Goal: Task Accomplishment & Management: Use online tool/utility

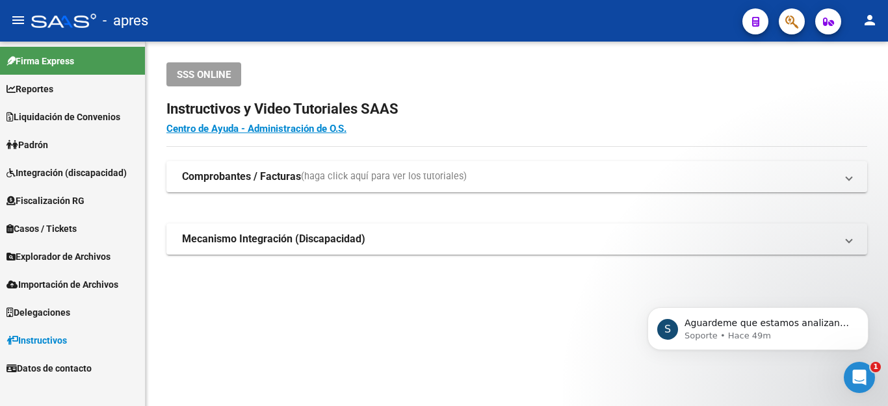
click at [860, 379] on icon "Abrir Intercom Messenger" at bounding box center [859, 378] width 9 height 10
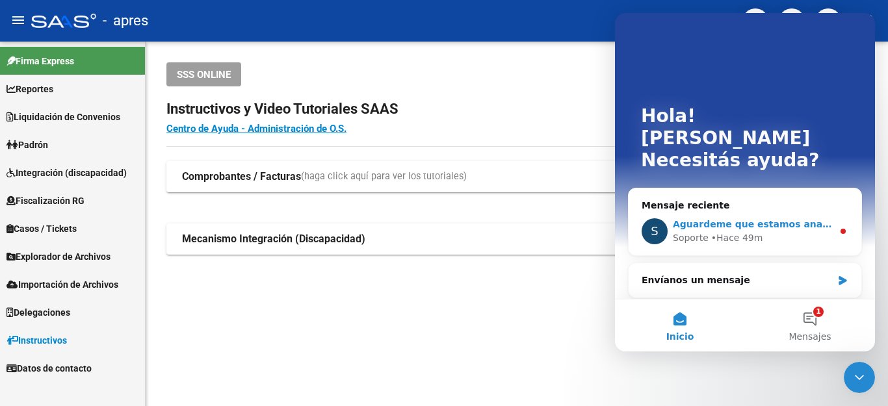
click at [801, 219] on span "Aguardeme que estamos analizando la información detallada" at bounding box center [830, 224] width 315 height 10
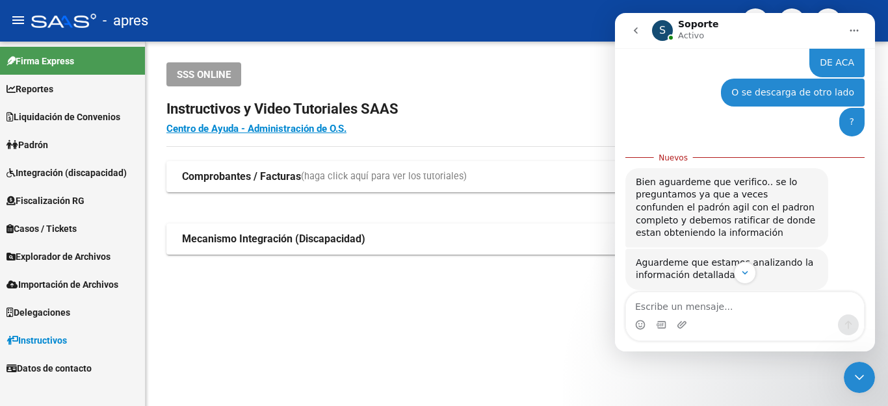
scroll to position [806, 0]
type textarea "BIEN, aguardo"
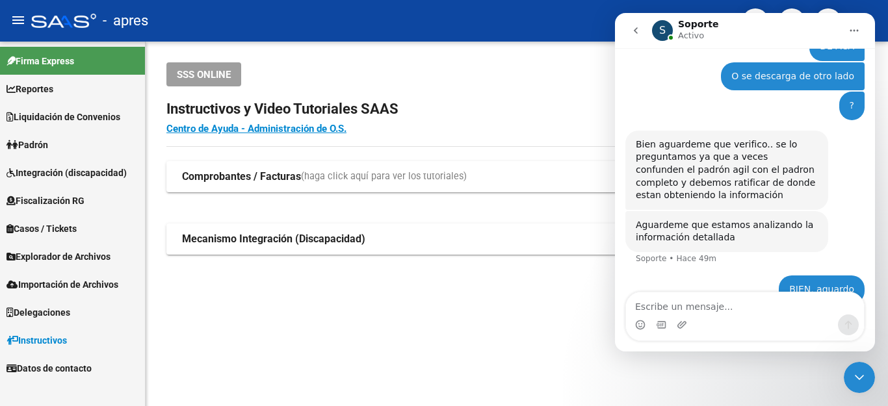
scroll to position [822, 0]
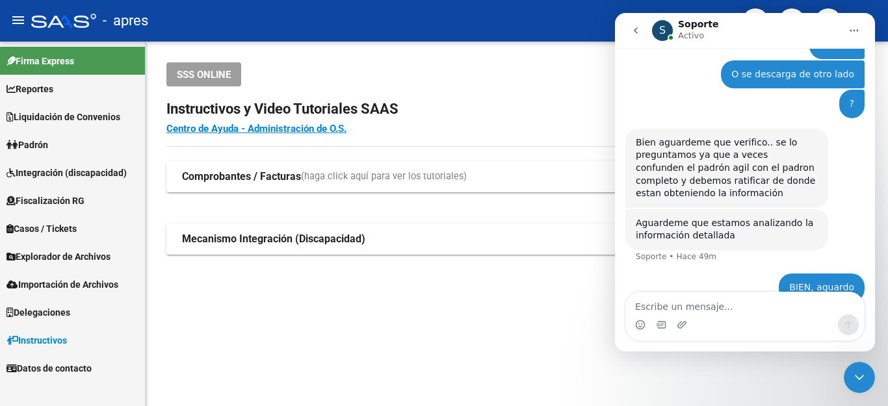
click at [77, 117] on span "Liquidación de Convenios" at bounding box center [64, 117] width 114 height 14
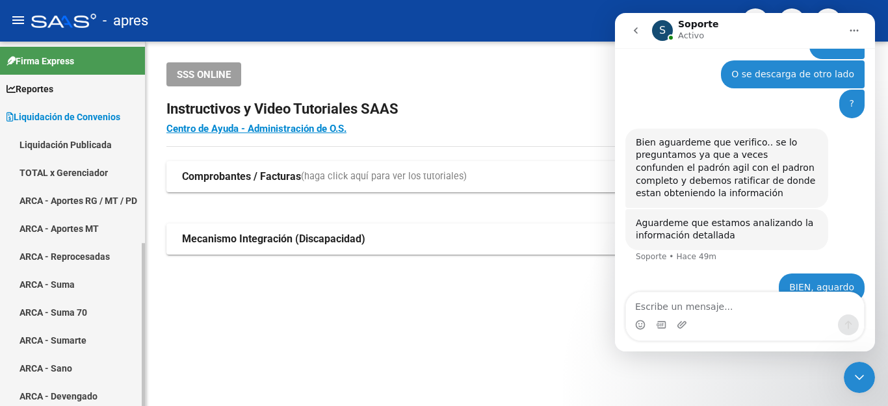
click at [49, 112] on span "Liquidación de Convenios" at bounding box center [64, 117] width 114 height 14
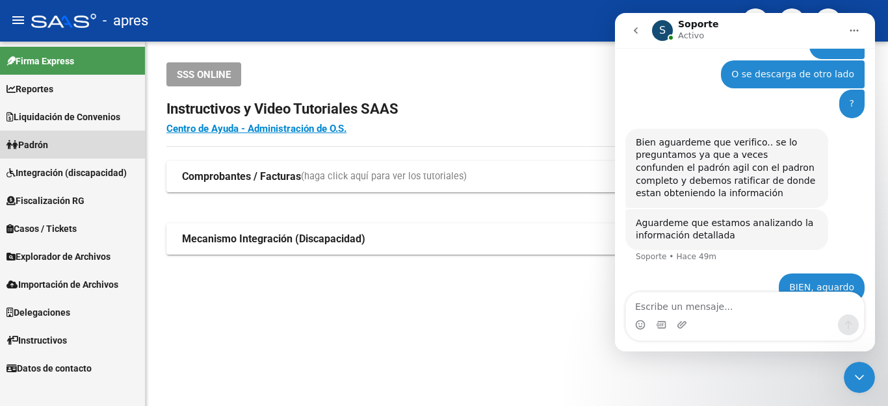
click at [32, 142] on span "Padrón" at bounding box center [28, 145] width 42 height 14
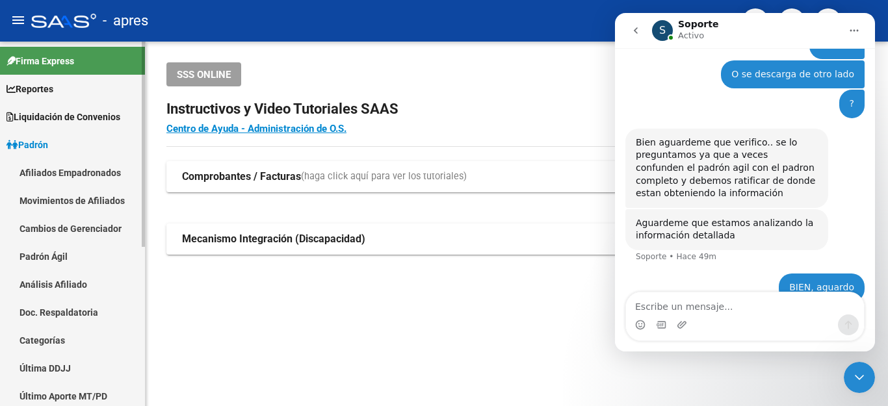
click at [79, 203] on link "Movimientos de Afiliados" at bounding box center [72, 201] width 145 height 28
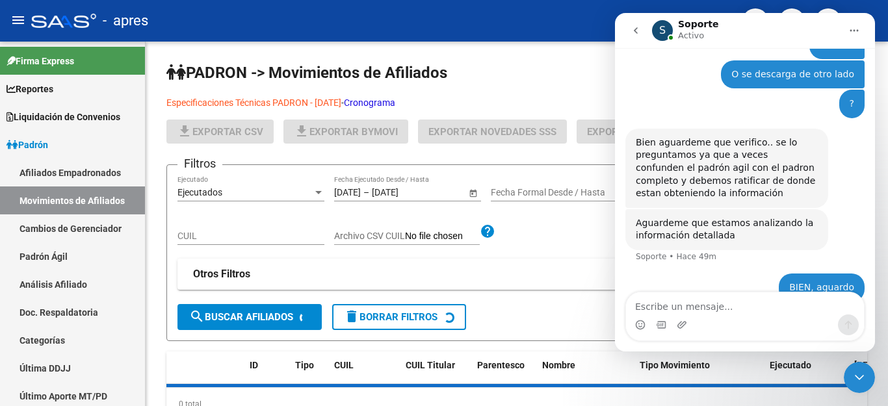
click at [858, 380] on icon "Cerrar Intercom Messenger" at bounding box center [860, 378] width 16 height 16
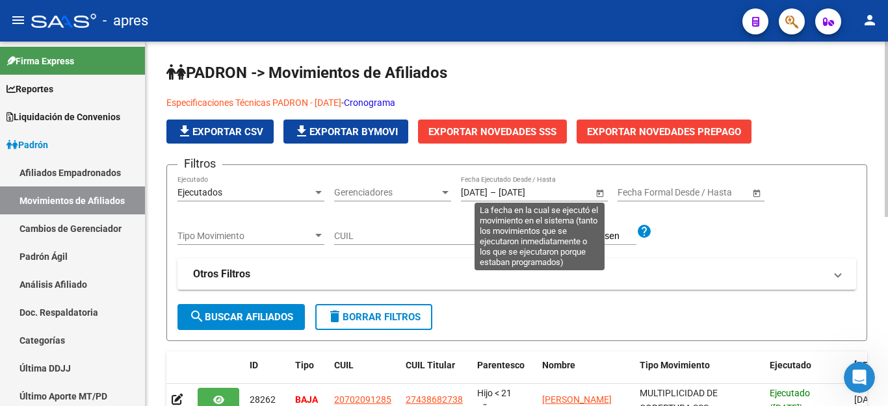
scroll to position [822, 0]
click at [598, 194] on span "Open calendar" at bounding box center [600, 192] width 31 height 31
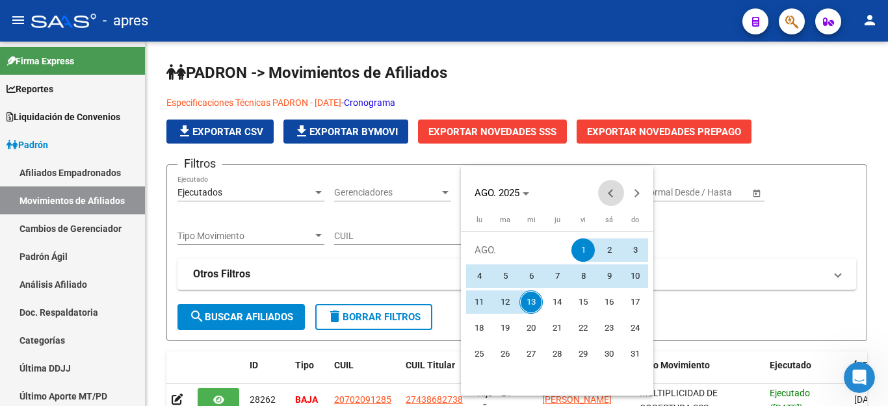
click at [609, 192] on button "Previous month" at bounding box center [611, 193] width 26 height 26
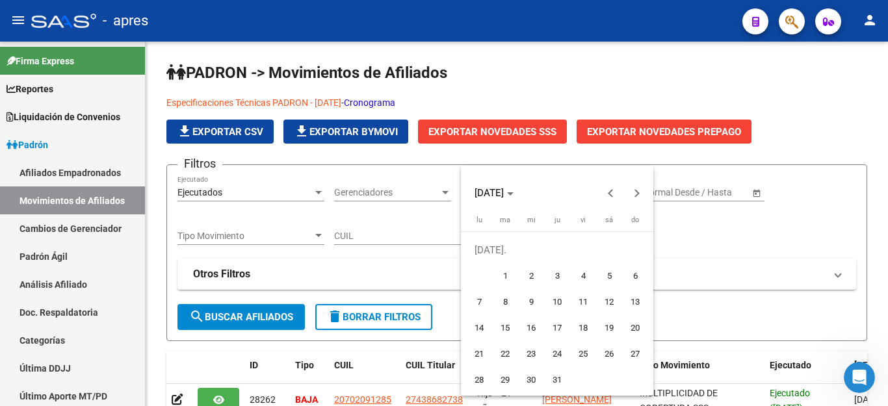
click at [506, 272] on span "1" at bounding box center [504, 276] width 23 height 23
type input "[DATE]"
click at [635, 193] on button "Next month" at bounding box center [637, 193] width 26 height 26
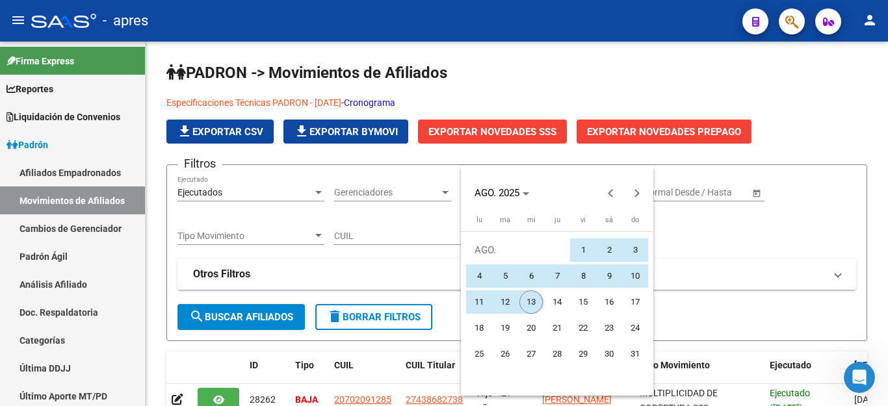
click at [531, 295] on span "13" at bounding box center [530, 302] width 23 height 23
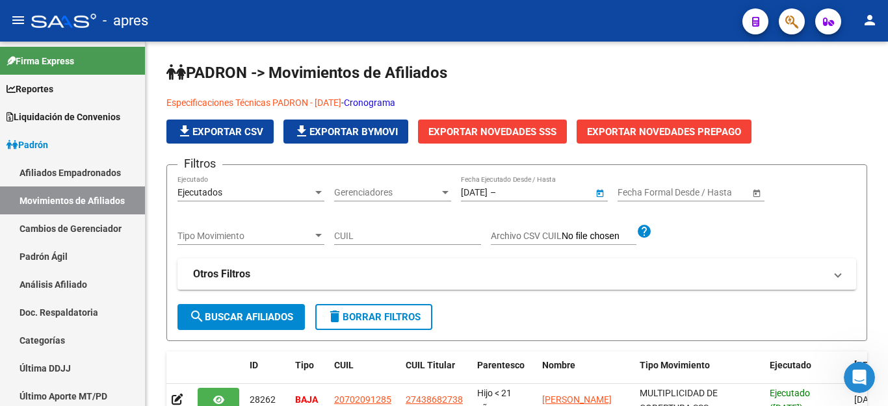
type input "[DATE]"
click at [236, 322] on span "search Buscar Afiliados" at bounding box center [241, 317] width 104 height 12
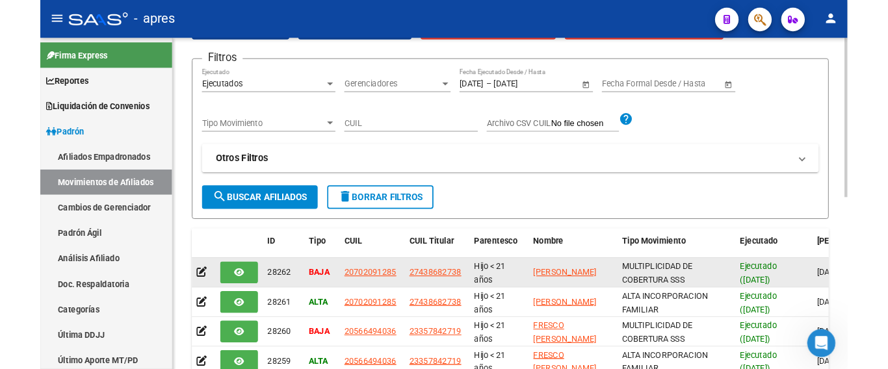
scroll to position [0, 0]
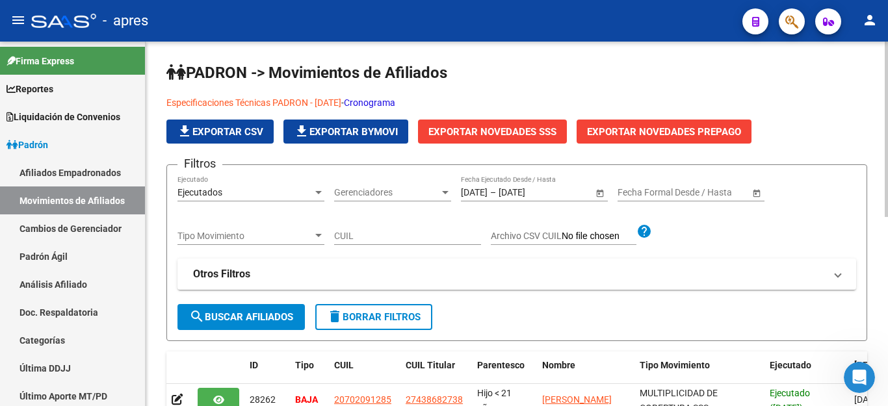
click at [492, 130] on span "Exportar Novedades SSS" at bounding box center [492, 132] width 128 height 12
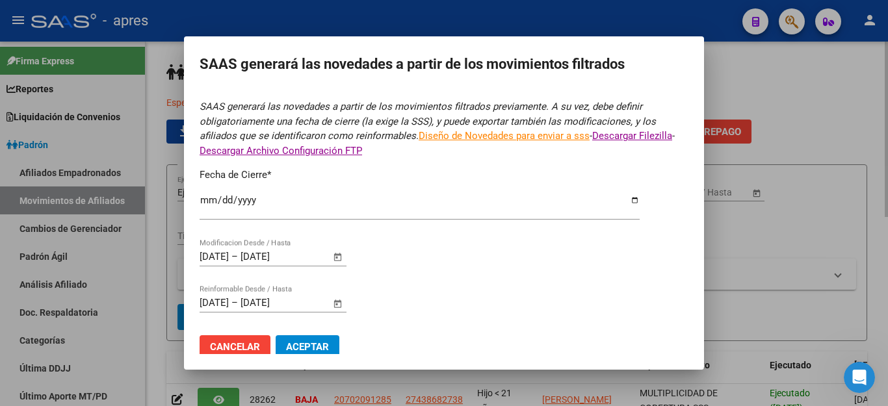
type input "[DATE]"
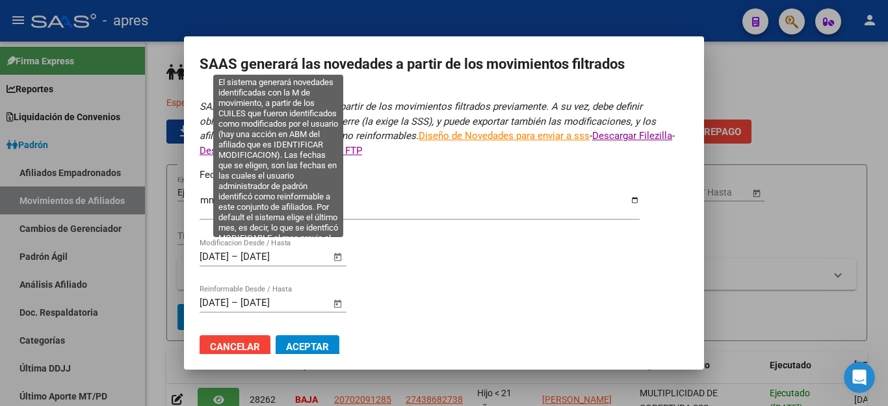
click at [337, 252] on span "Open calendar" at bounding box center [337, 257] width 31 height 31
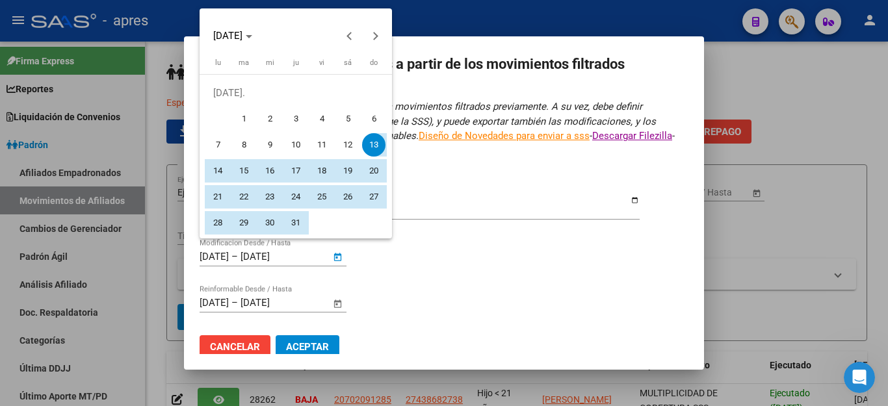
click at [244, 119] on span "1" at bounding box center [243, 118] width 23 height 23
type input "[DATE]"
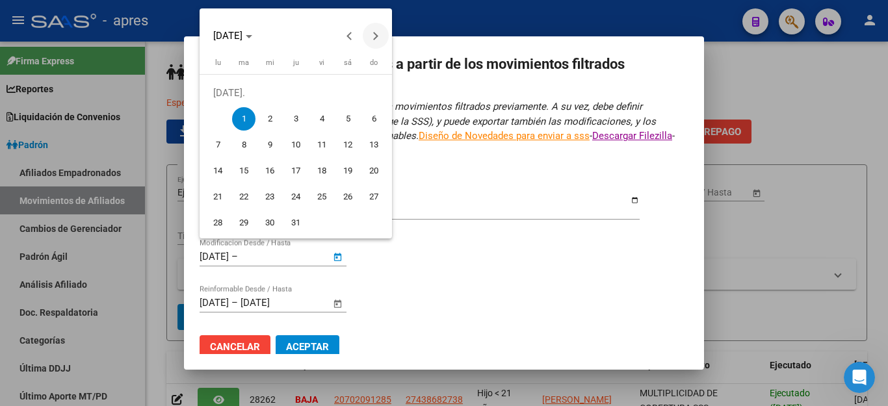
click at [373, 29] on span "Next month" at bounding box center [376, 36] width 26 height 26
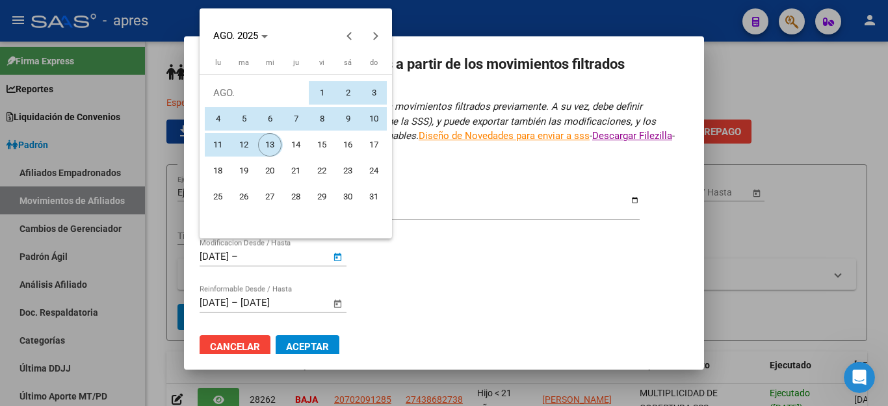
click at [263, 146] on span "13" at bounding box center [269, 144] width 23 height 23
type input "[DATE]"
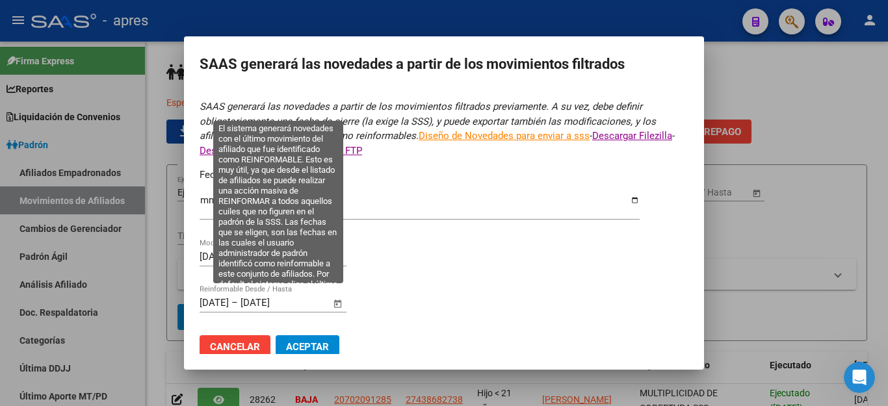
click at [334, 293] on span "Open calendar" at bounding box center [337, 303] width 31 height 31
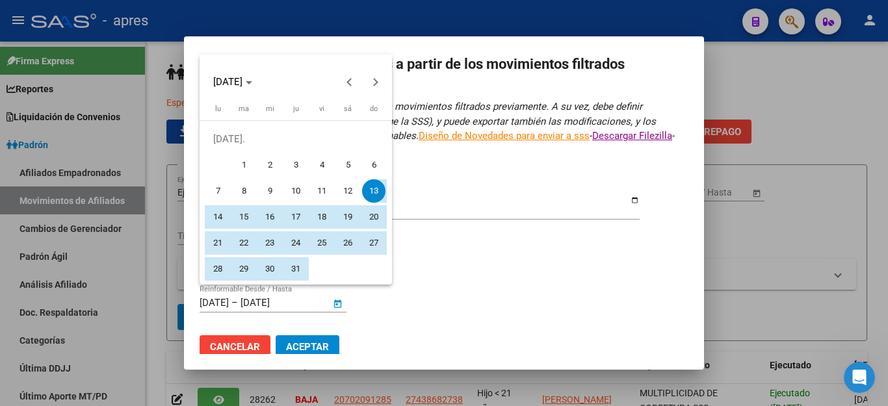
click at [239, 171] on span "1" at bounding box center [243, 164] width 23 height 23
type input "[DATE]"
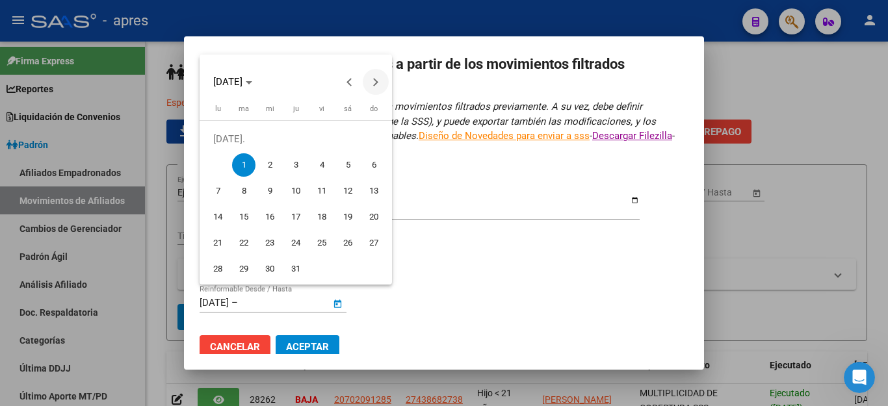
click at [376, 85] on span "Next month" at bounding box center [376, 82] width 26 height 26
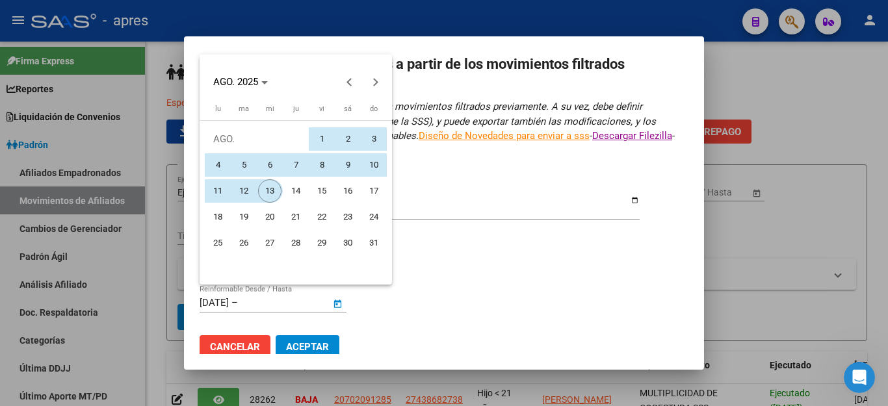
click at [263, 194] on span "13" at bounding box center [269, 190] width 23 height 23
type input "[DATE]"
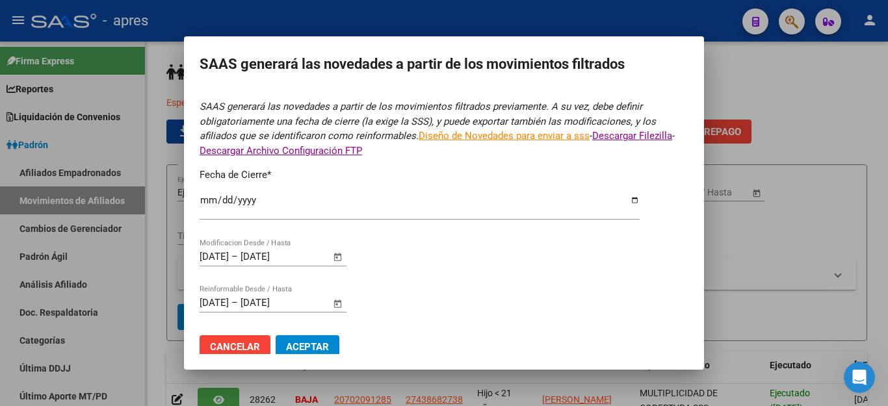
click at [306, 341] on span "Aceptar" at bounding box center [307, 347] width 43 height 12
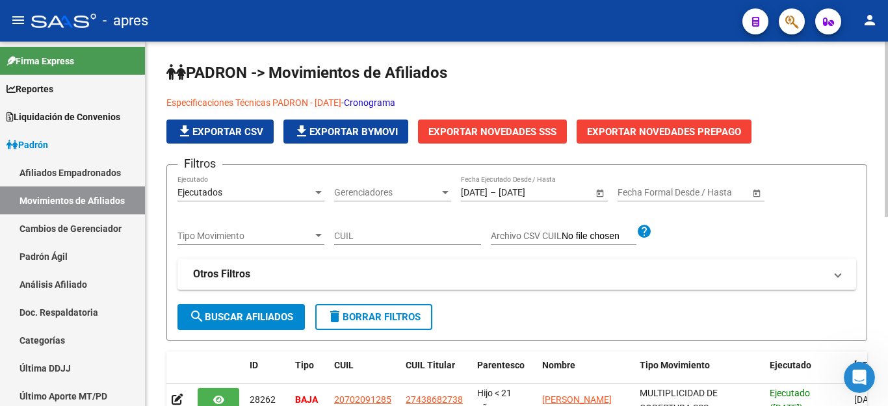
scroll to position [822, 0]
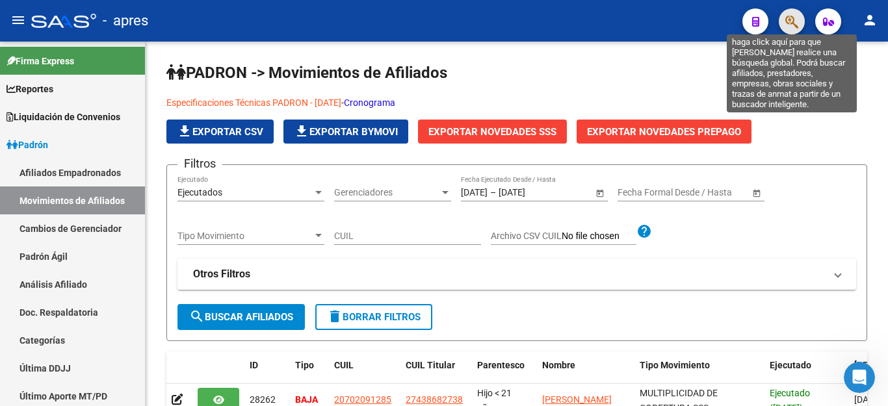
click at [788, 22] on icon "button" at bounding box center [791, 21] width 13 height 15
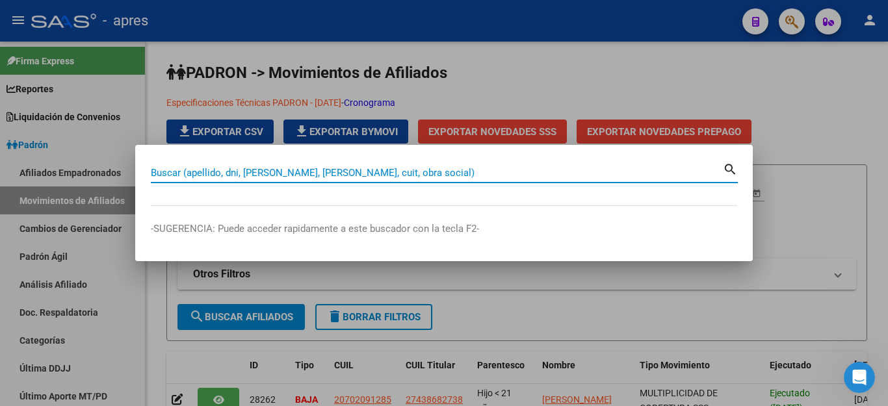
paste input "20361713843"
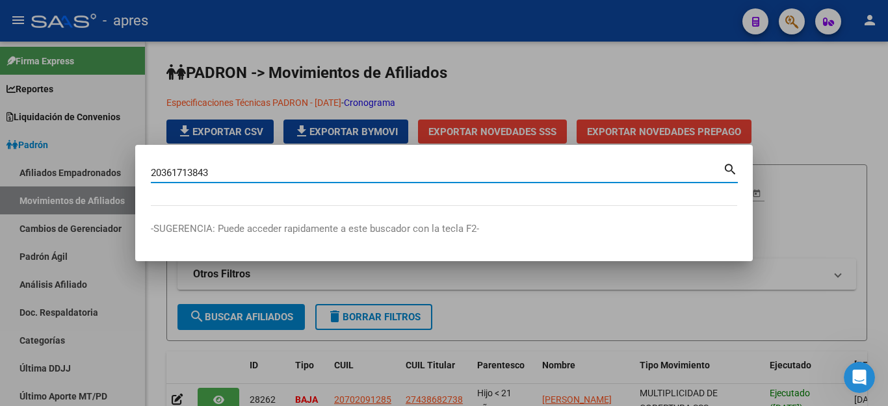
type input "20361713843"
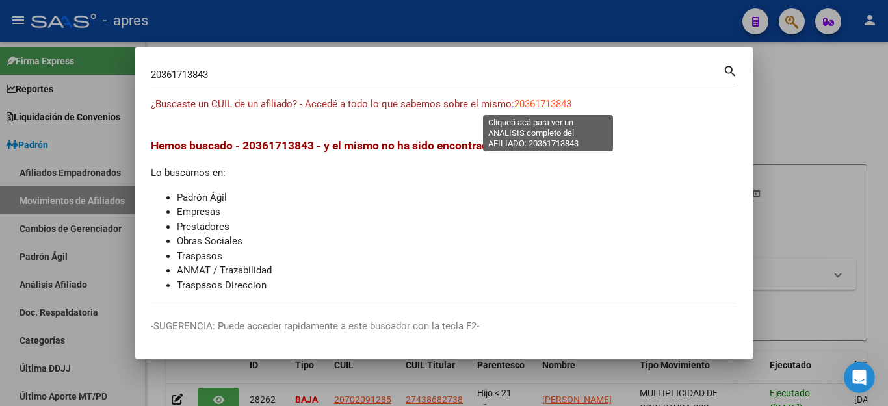
click at [543, 105] on span "20361713843" at bounding box center [542, 104] width 57 height 12
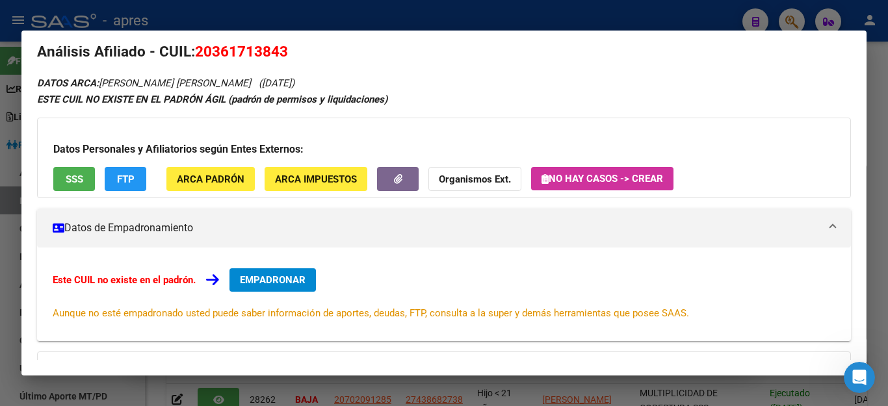
scroll to position [0, 0]
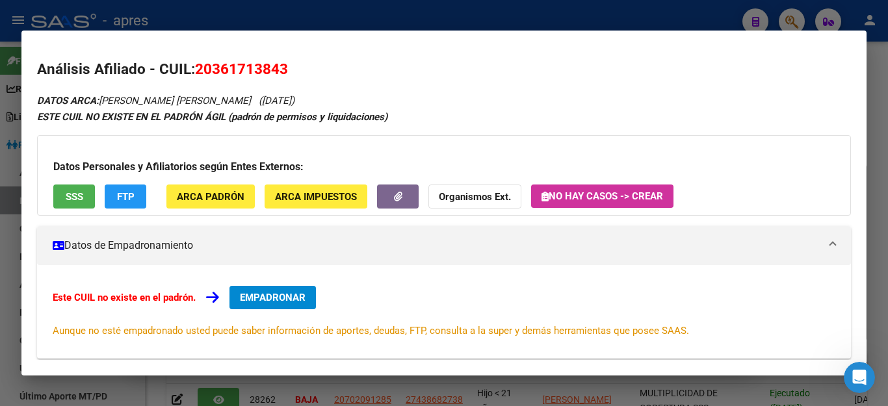
click at [616, 383] on div at bounding box center [444, 203] width 888 height 406
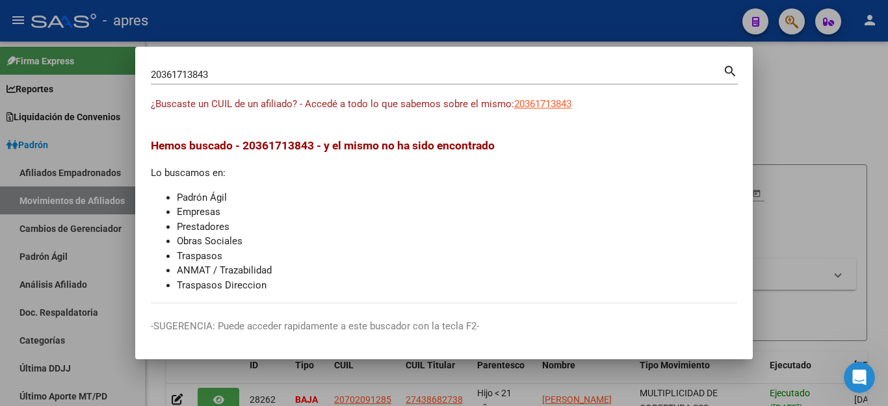
click at [810, 127] on div at bounding box center [444, 203] width 888 height 406
